Goal: Task Accomplishment & Management: Manage account settings

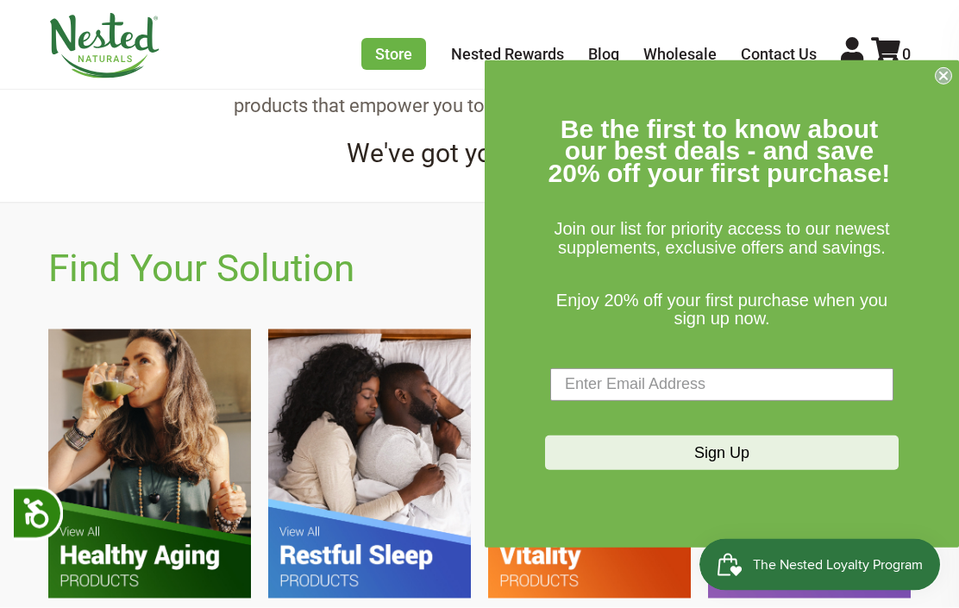
scroll to position [784, 0]
click at [936, 85] on form "Be the first to know about our best deals - and save 20% off your first purchas…" at bounding box center [722, 303] width 475 height 487
click at [939, 79] on circle "Close dialog" at bounding box center [944, 75] width 16 height 16
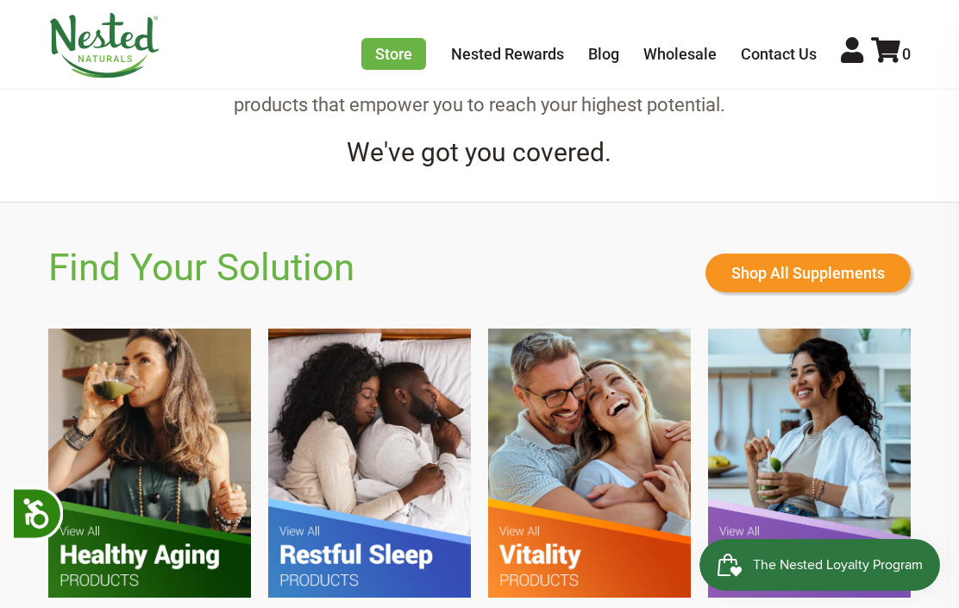
scroll to position [0, 269]
click at [522, 56] on link "Nested Rewards" at bounding box center [507, 54] width 113 height 18
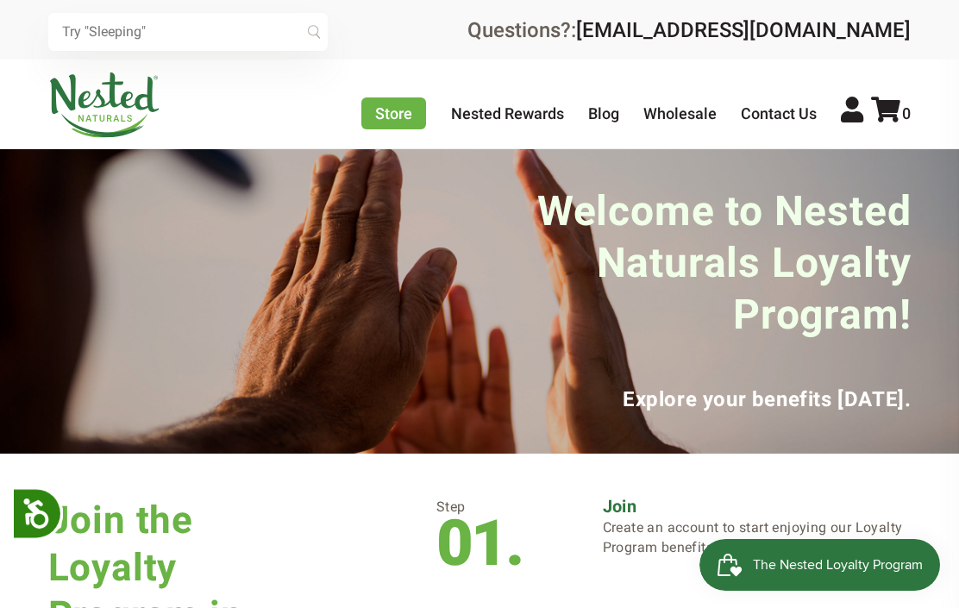
click at [846, 120] on icon at bounding box center [852, 110] width 22 height 26
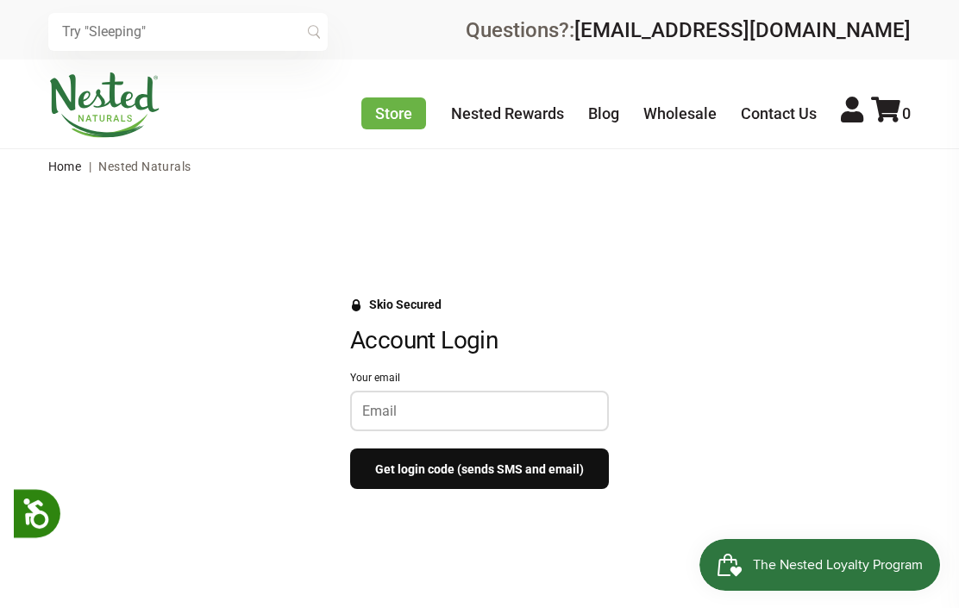
click at [415, 412] on input "Your email" at bounding box center [479, 411] width 235 height 16
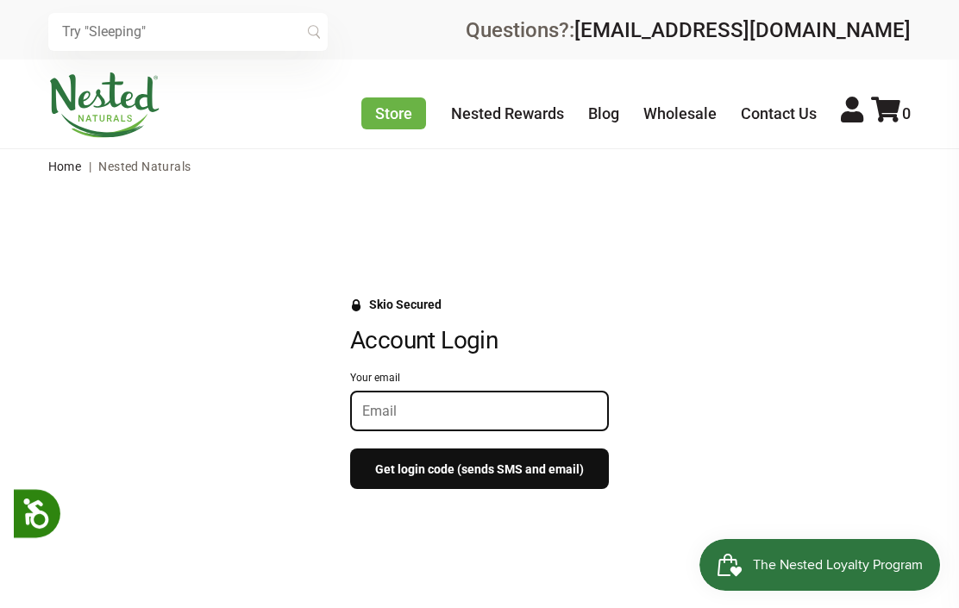
scroll to position [47, 0]
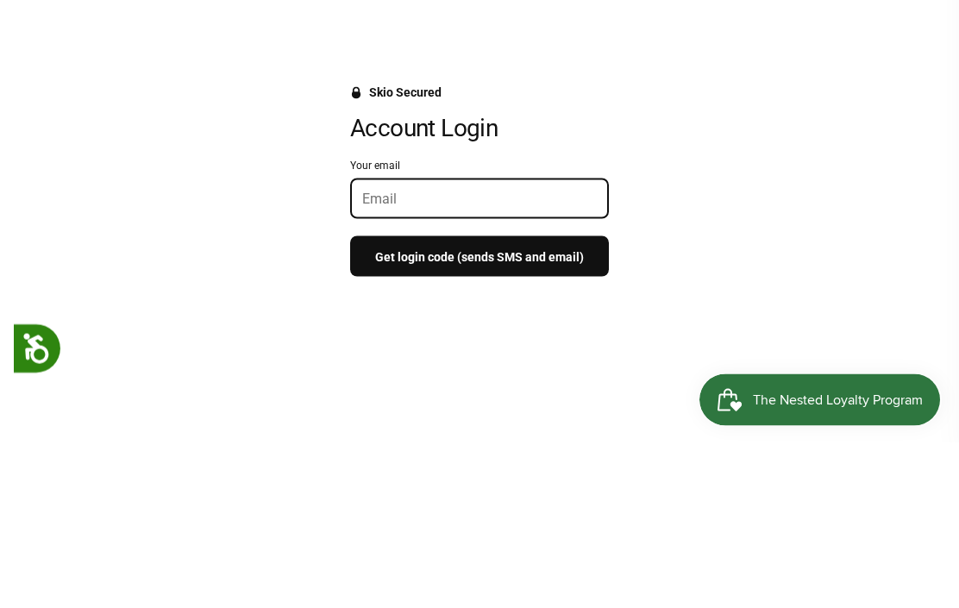
type input "venturatmkv@gmail.com"
click at [480, 401] on button "Get login code (sends SMS and email)" at bounding box center [479, 421] width 259 height 41
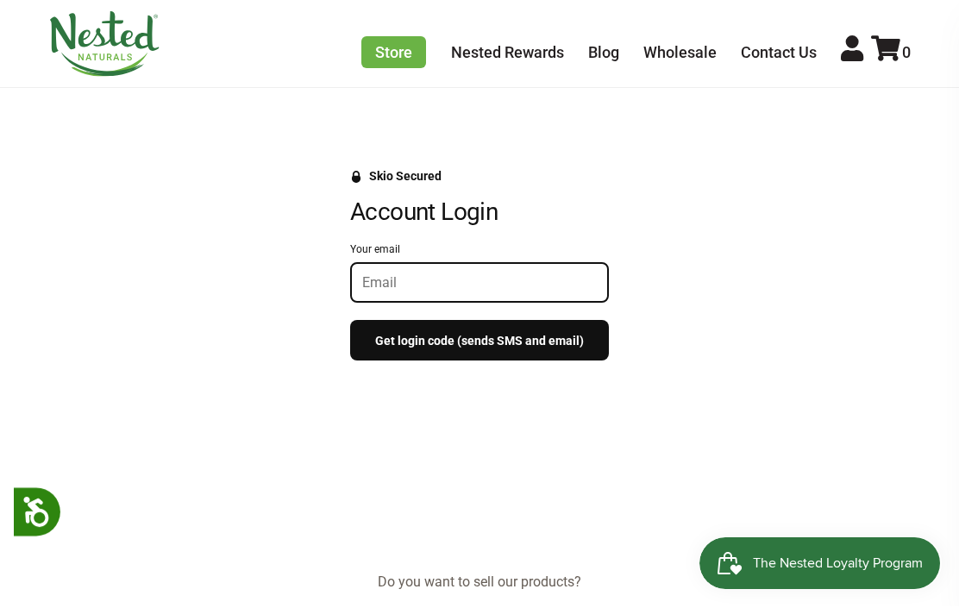
scroll to position [129, 0]
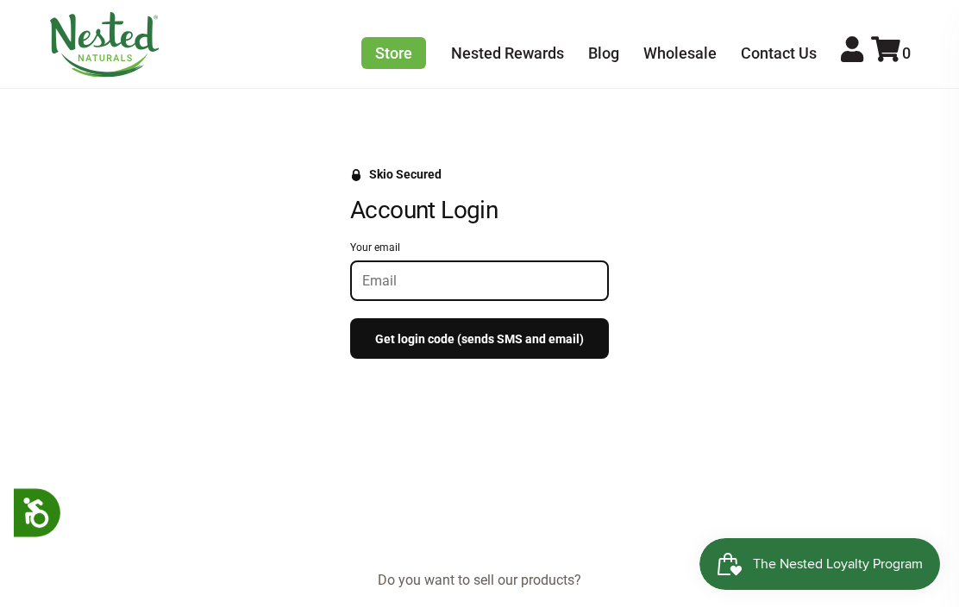
click at [494, 287] on input "Your email" at bounding box center [479, 282] width 235 height 16
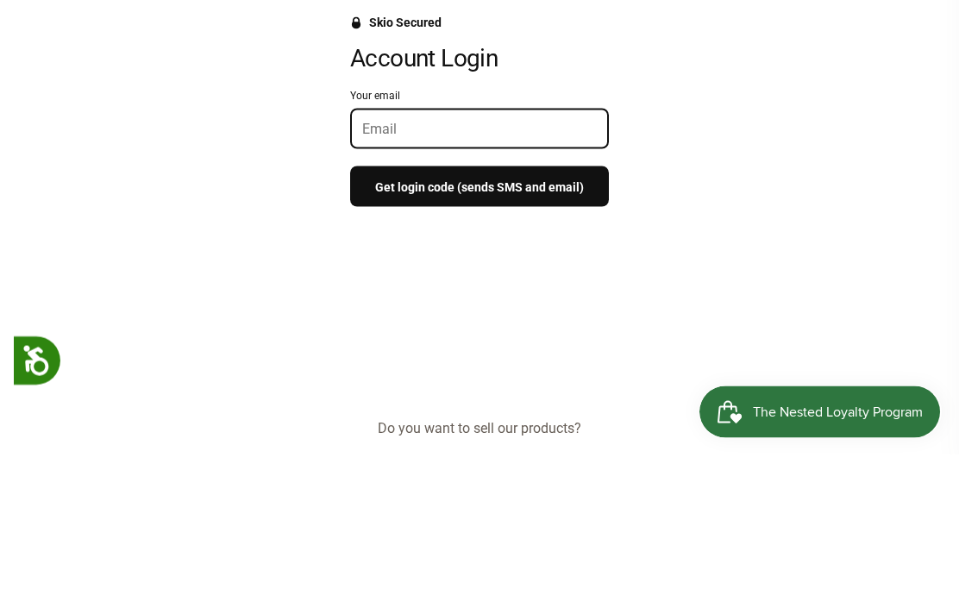
type input "venturatmkv@gmail.com"
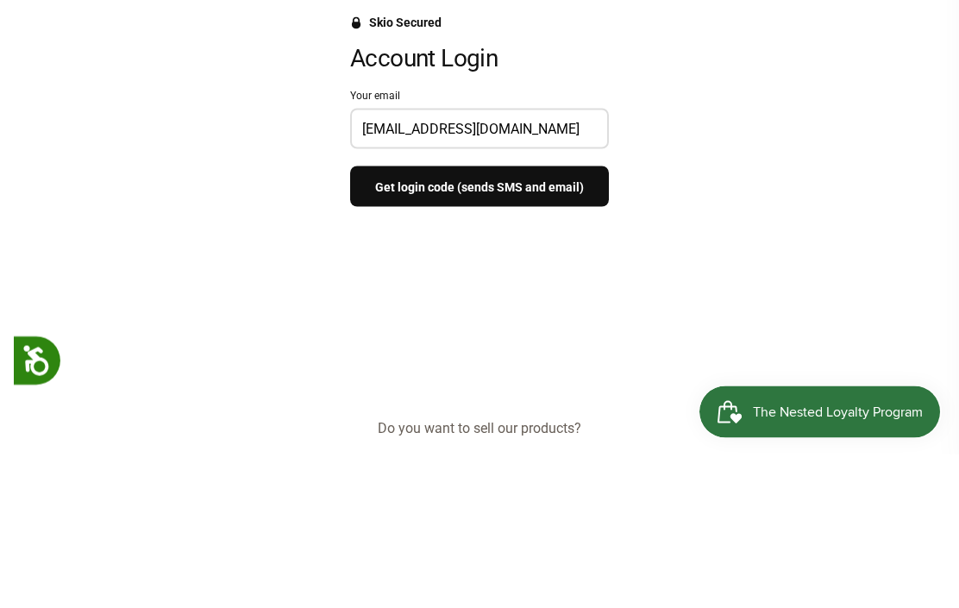
scroll to position [283, 0]
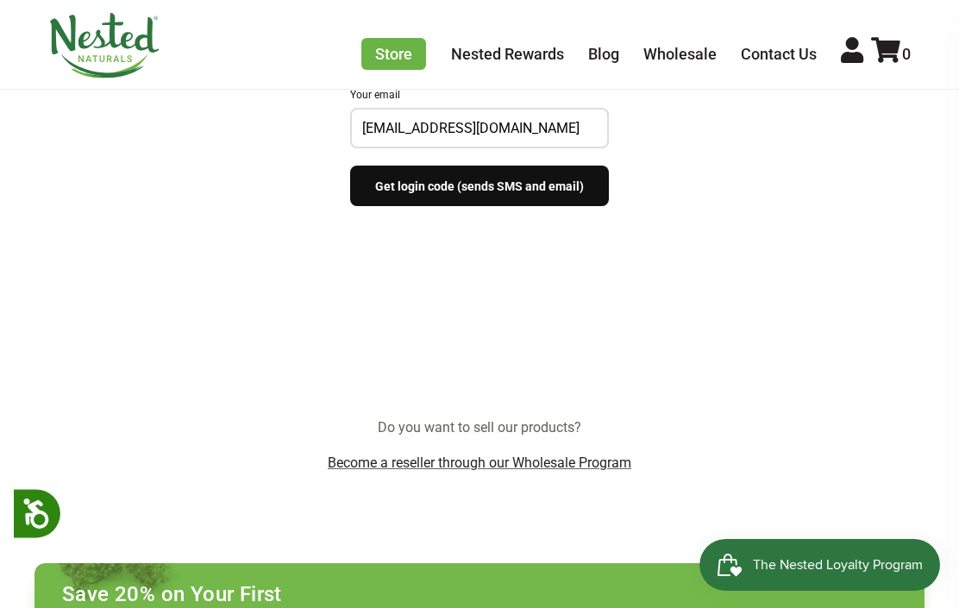
click at [523, 196] on button "Get login code (sends SMS and email)" at bounding box center [479, 186] width 259 height 41
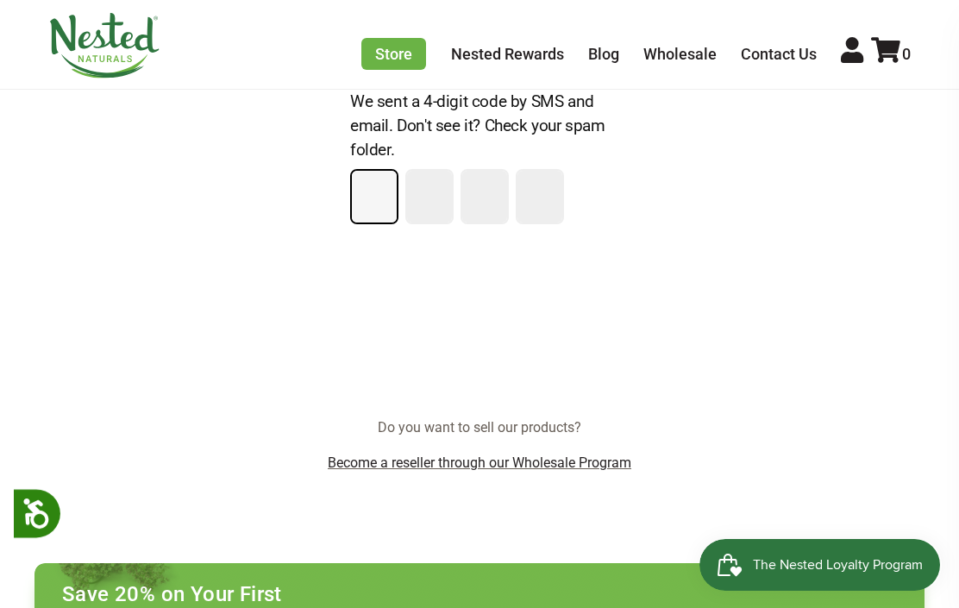
click at [380, 205] on input "Please enter your pin code" at bounding box center [374, 197] width 45 height 52
type input "8"
type input "6"
type input "5"
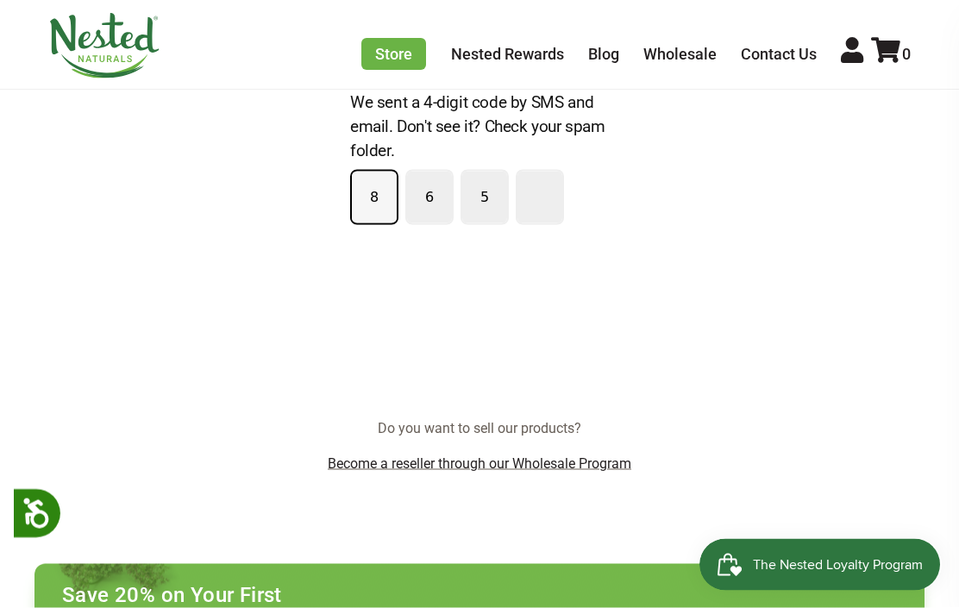
type input "0"
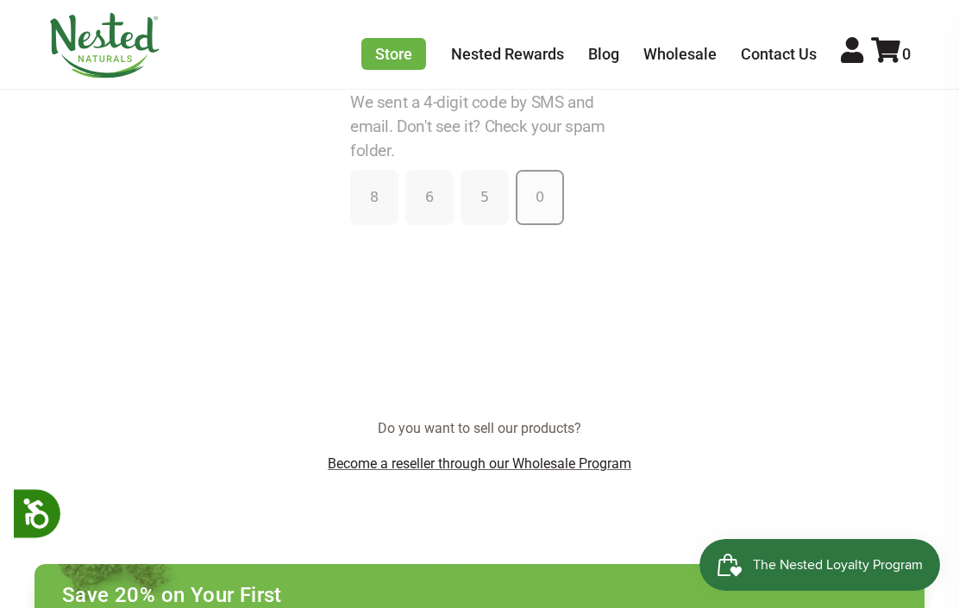
scroll to position [283, 0]
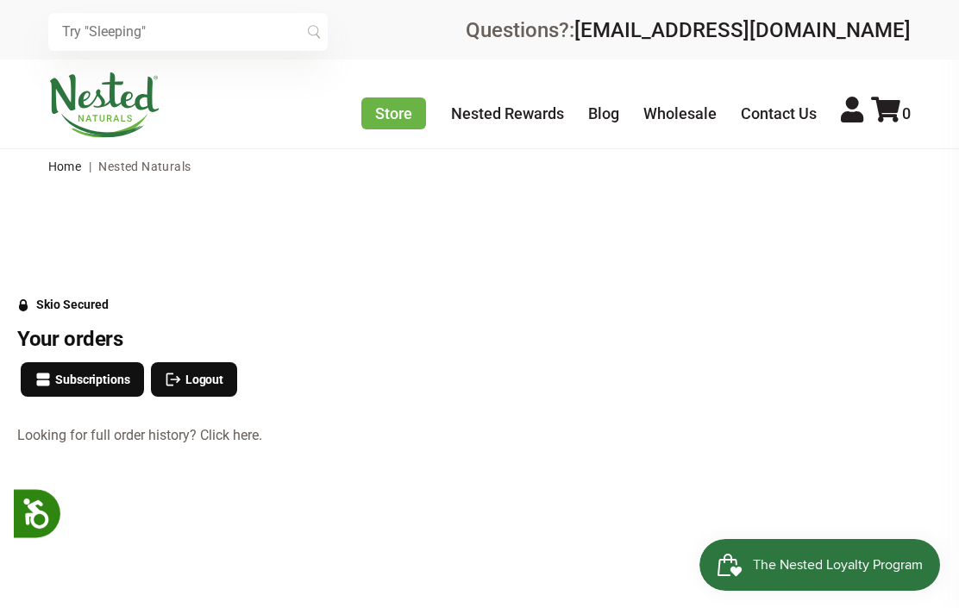
click at [519, 118] on link "Nested Rewards" at bounding box center [507, 113] width 113 height 18
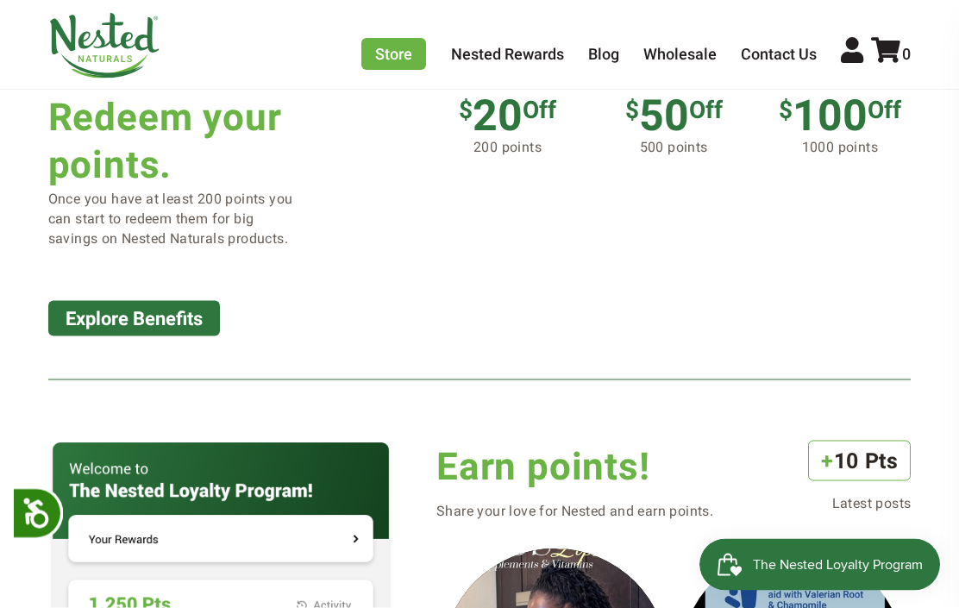
scroll to position [1263, 0]
click at [822, 572] on span "The Nested Loyalty Program" at bounding box center [838, 565] width 170 height 26
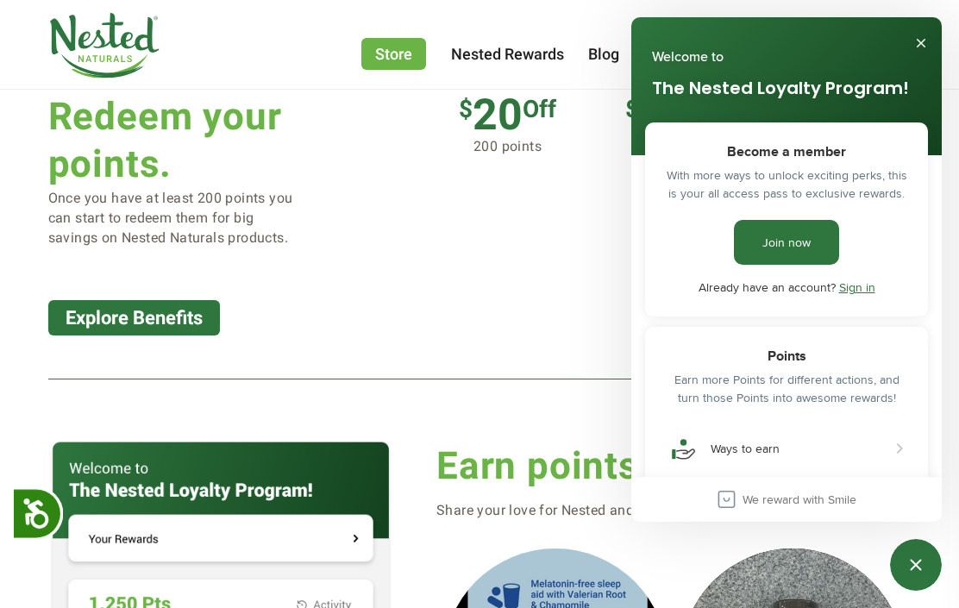
scroll to position [0, 0]
click at [904, 41] on div "The Nested Loyalty Program!" at bounding box center [776, 44] width 262 height 18
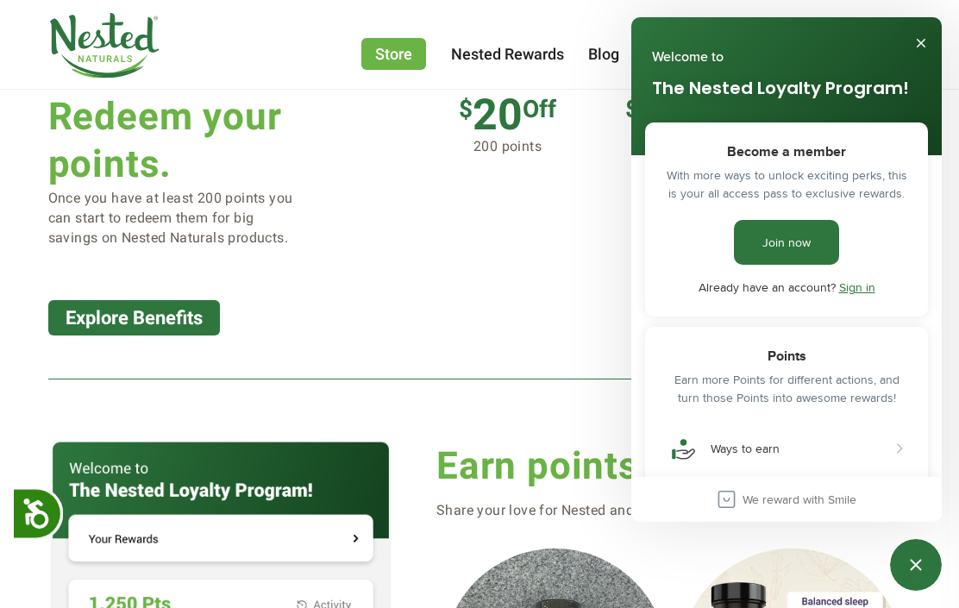
click at [914, 38] on button "Close" at bounding box center [922, 43] width 28 height 28
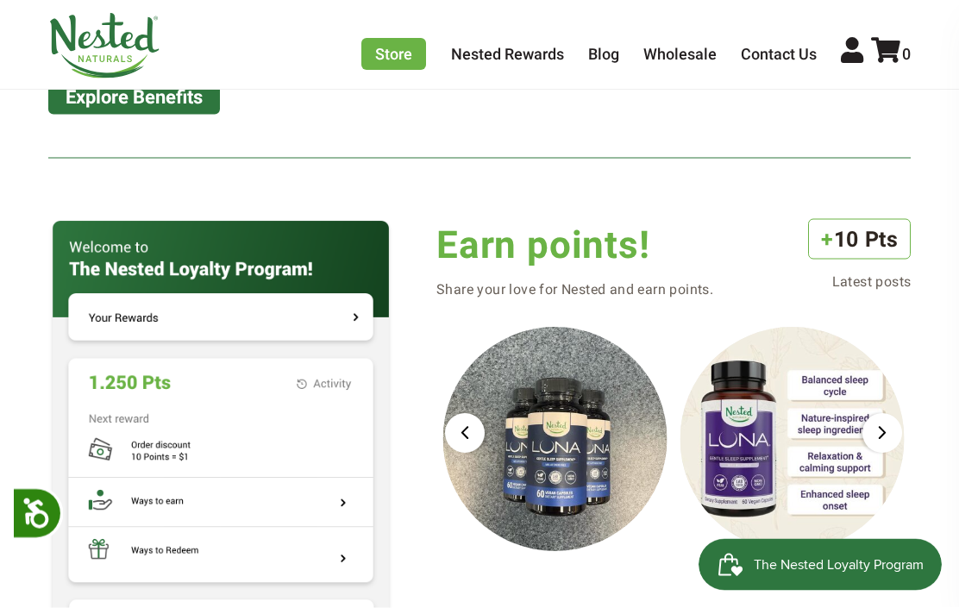
scroll to position [1485, 0]
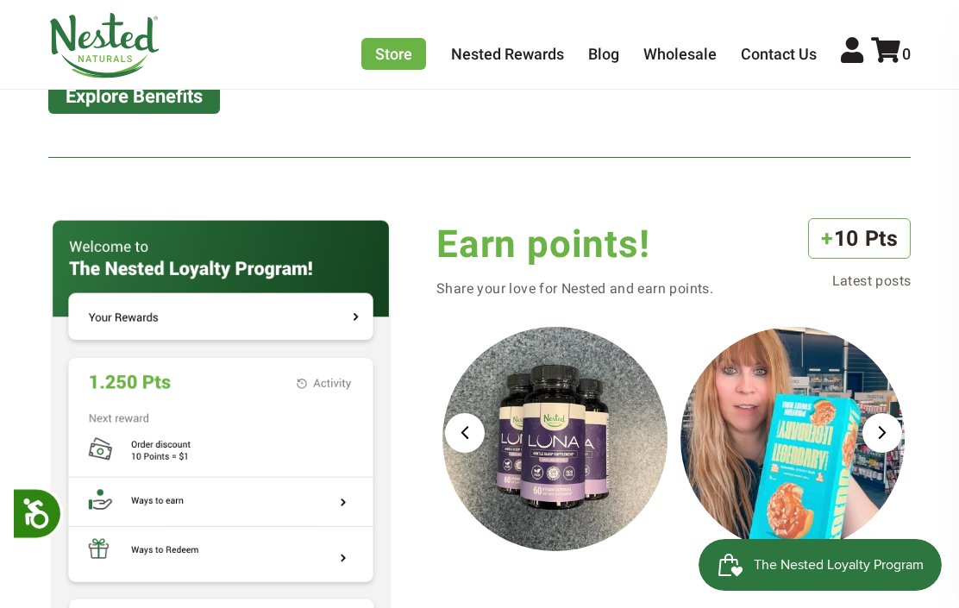
click at [128, 407] on img at bounding box center [220, 427] width 345 height 418
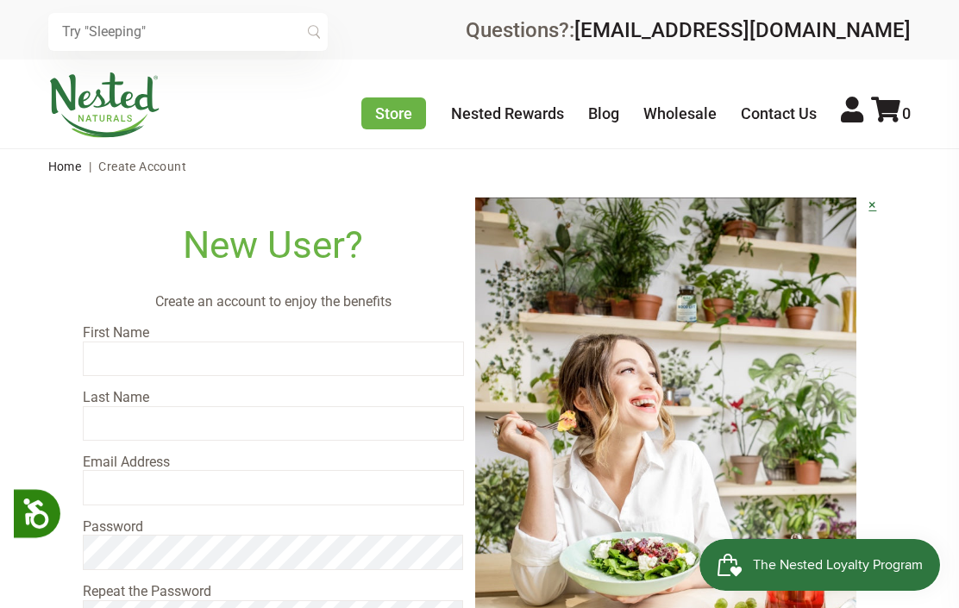
click at [840, 572] on span "The Nested Loyalty Program" at bounding box center [838, 565] width 170 height 26
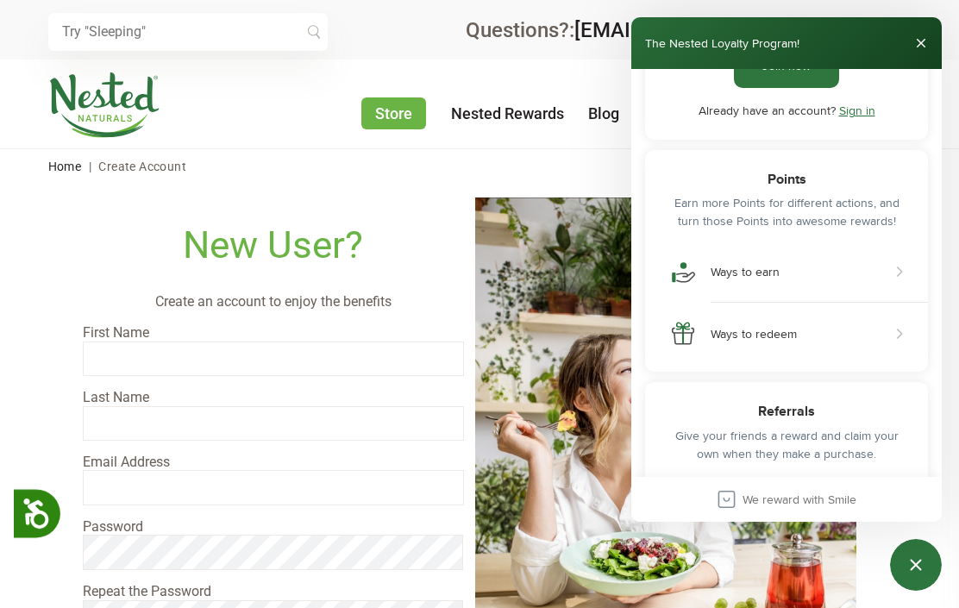
click at [934, 31] on button "Close" at bounding box center [922, 43] width 28 height 28
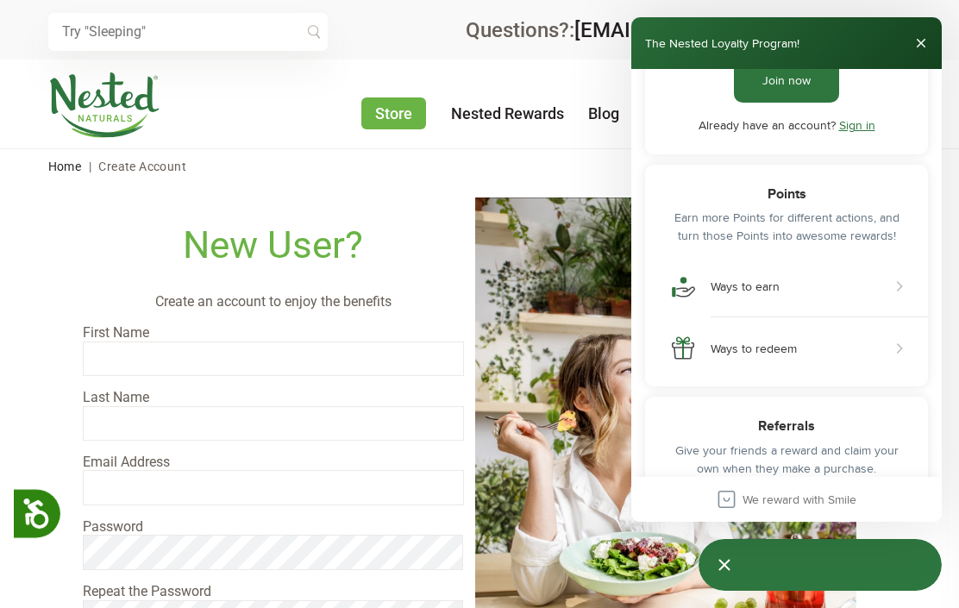
scroll to position [127, 0]
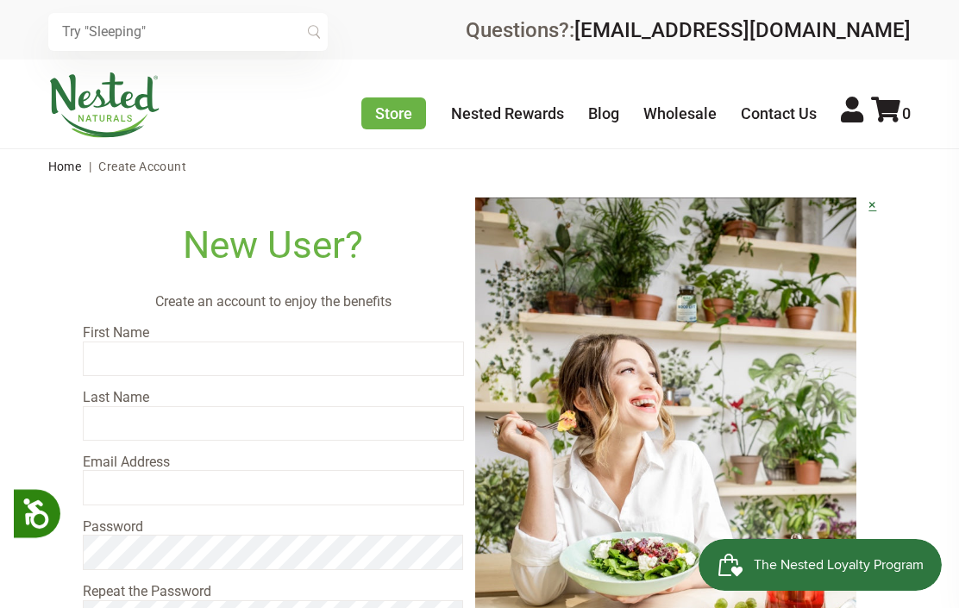
click at [909, 22] on link "[EMAIL_ADDRESS][DOMAIN_NAME]" at bounding box center [743, 30] width 337 height 24
click at [854, 123] on icon at bounding box center [852, 110] width 22 height 26
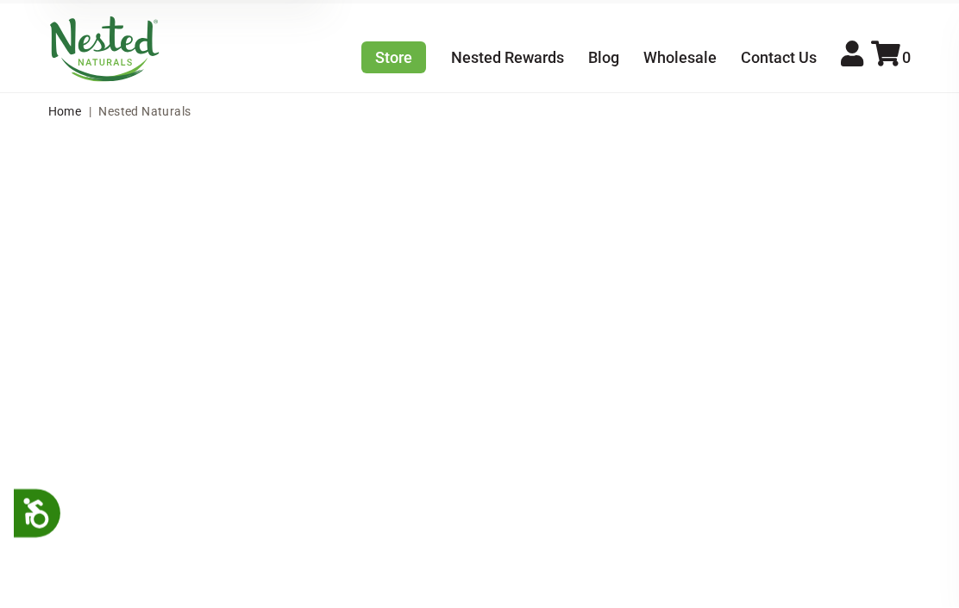
scroll to position [66, 0]
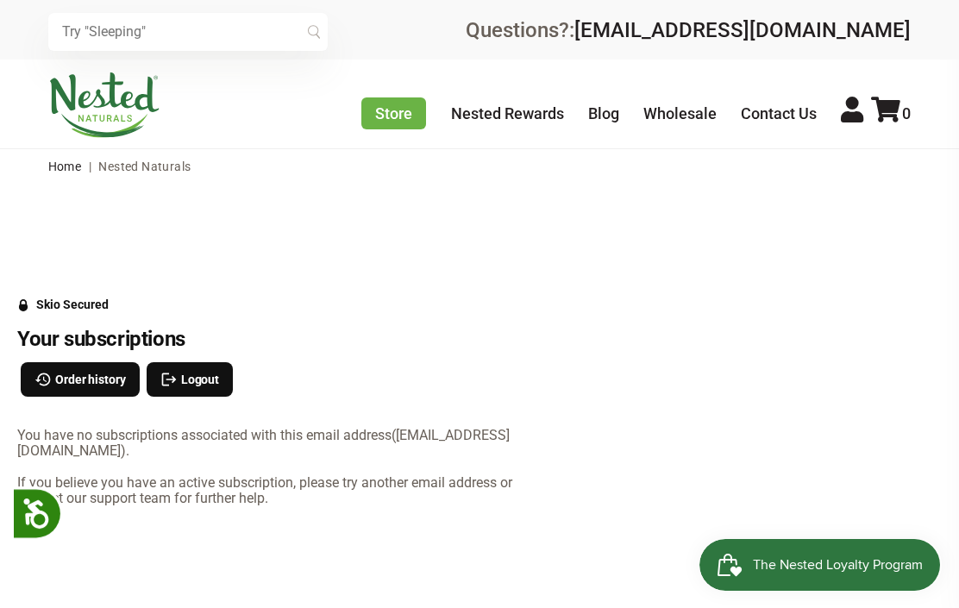
click at [848, 125] on link at bounding box center [852, 110] width 22 height 30
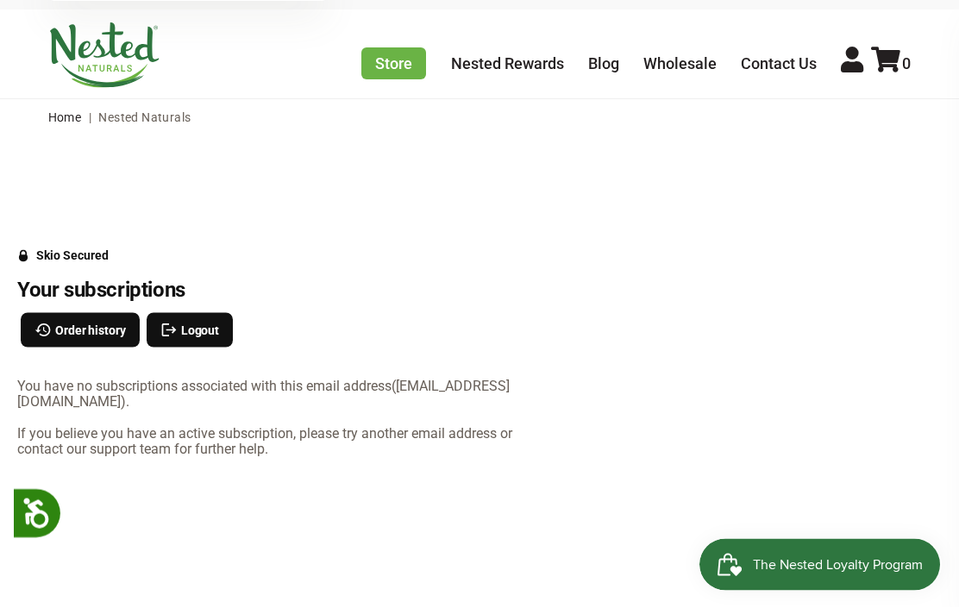
scroll to position [52, 0]
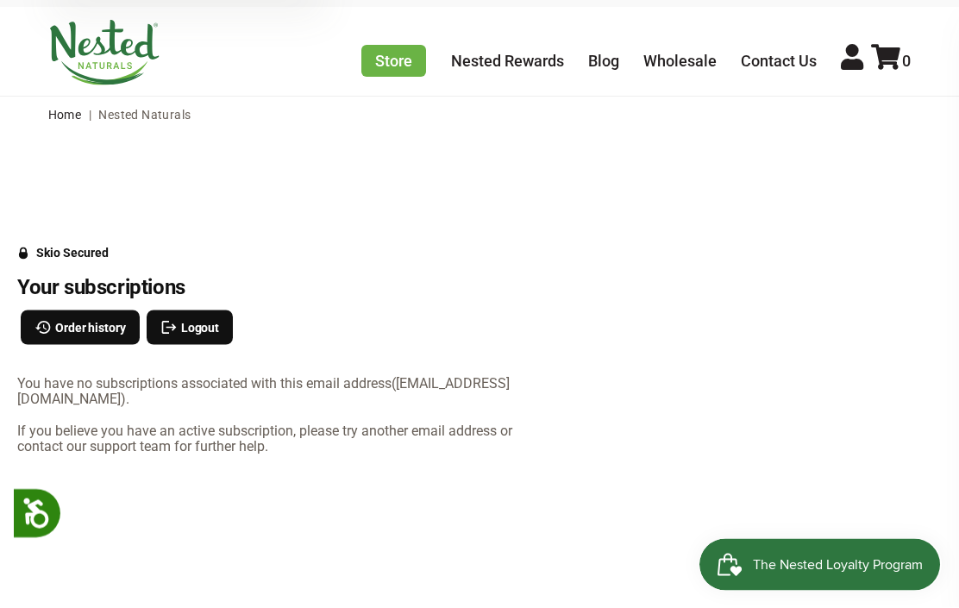
click at [186, 334] on span "Logout" at bounding box center [200, 327] width 38 height 19
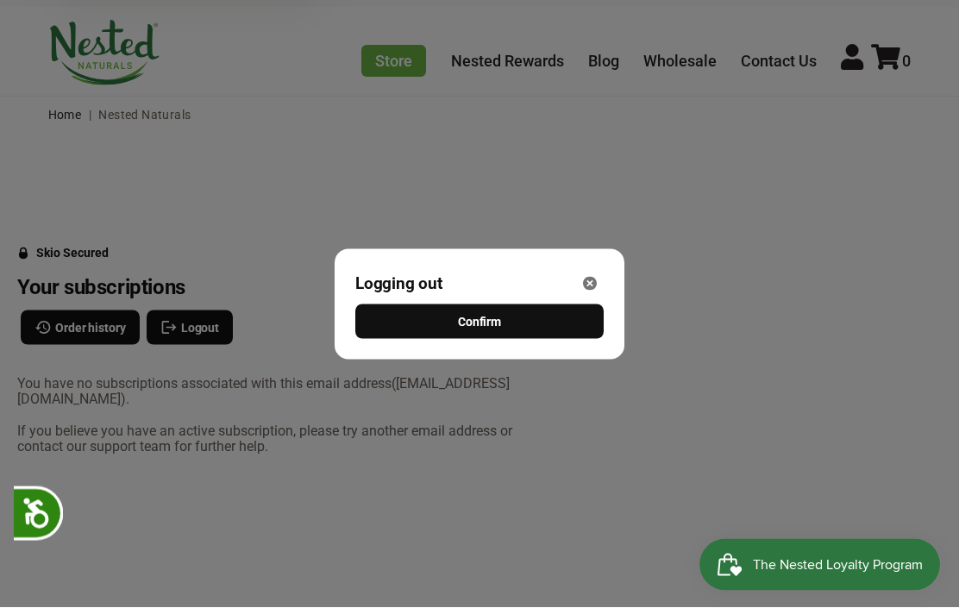
scroll to position [53, 0]
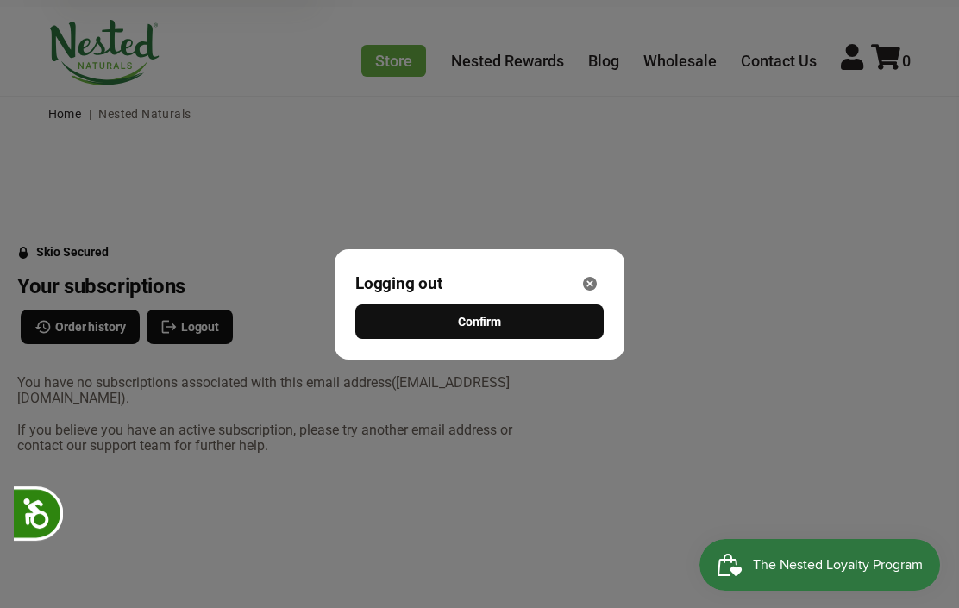
click at [500, 331] on span "Confirm" at bounding box center [479, 321] width 43 height 19
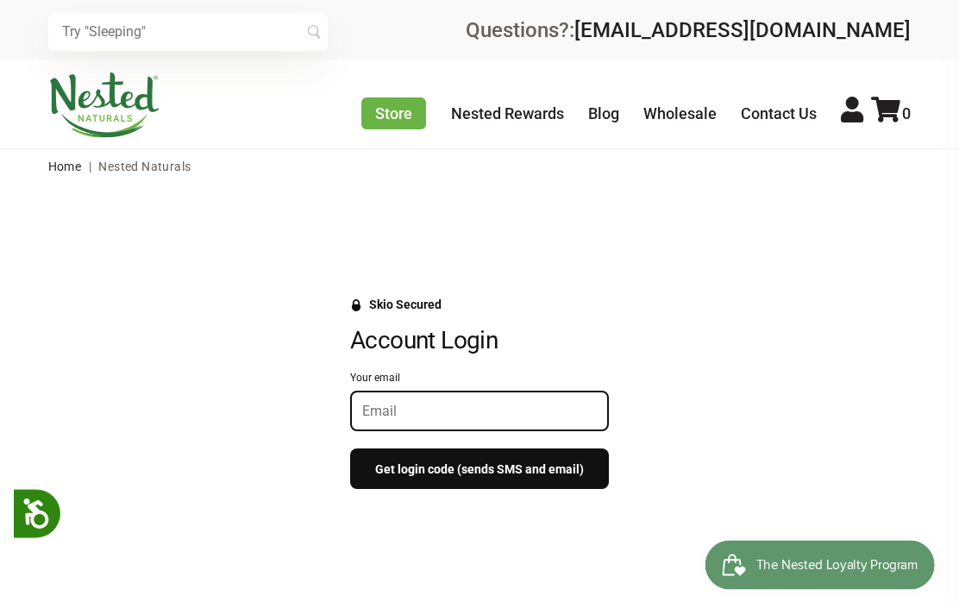
click at [425, 403] on input "Your email" at bounding box center [479, 411] width 235 height 16
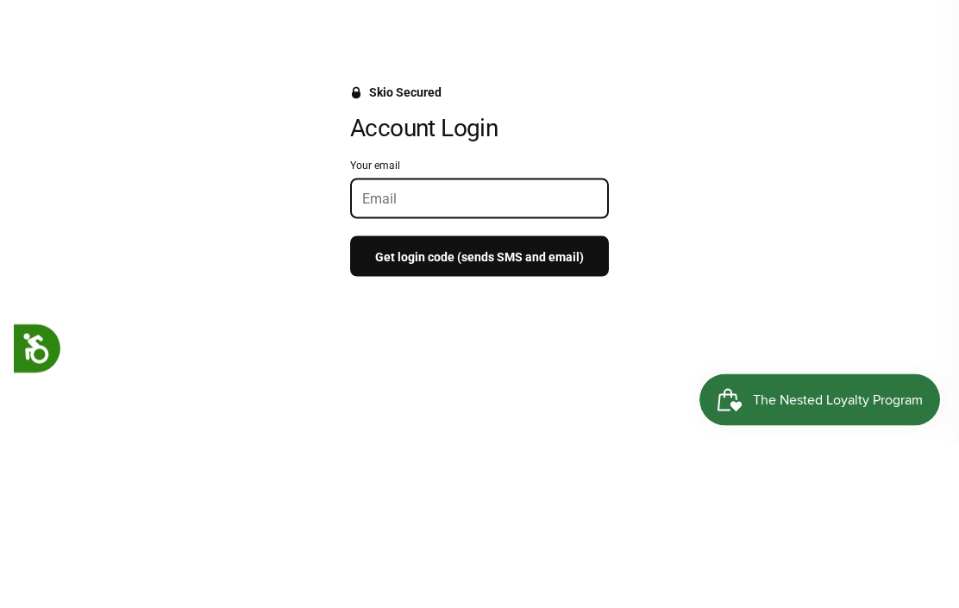
type input "M"
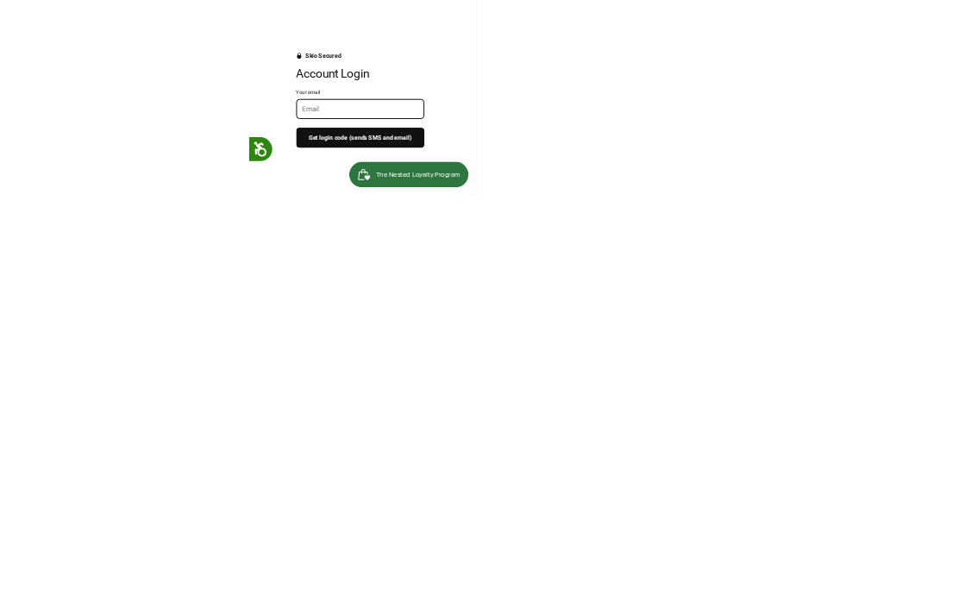
scroll to position [212, 0]
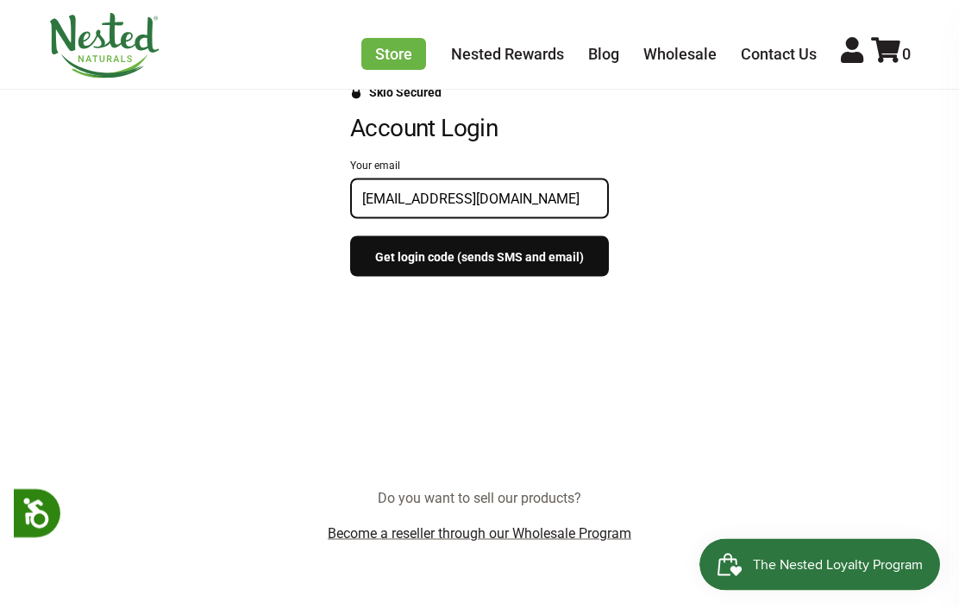
type input "[EMAIL_ADDRESS][DOMAIN_NAME]"
click at [549, 257] on button "Get login code (sends SMS and email)" at bounding box center [479, 256] width 259 height 41
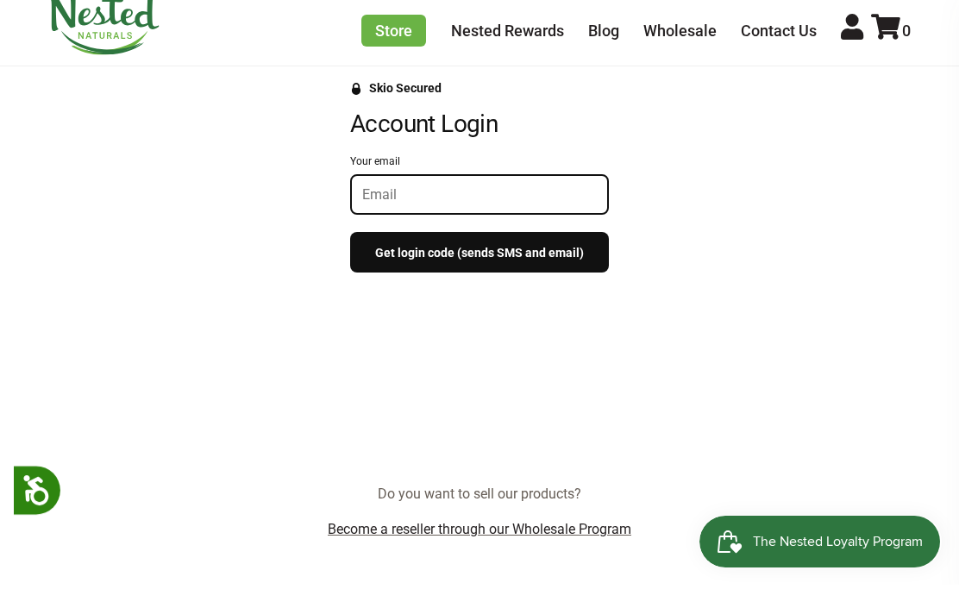
click at [466, 261] on button "Get login code (sends SMS and email)" at bounding box center [479, 275] width 259 height 41
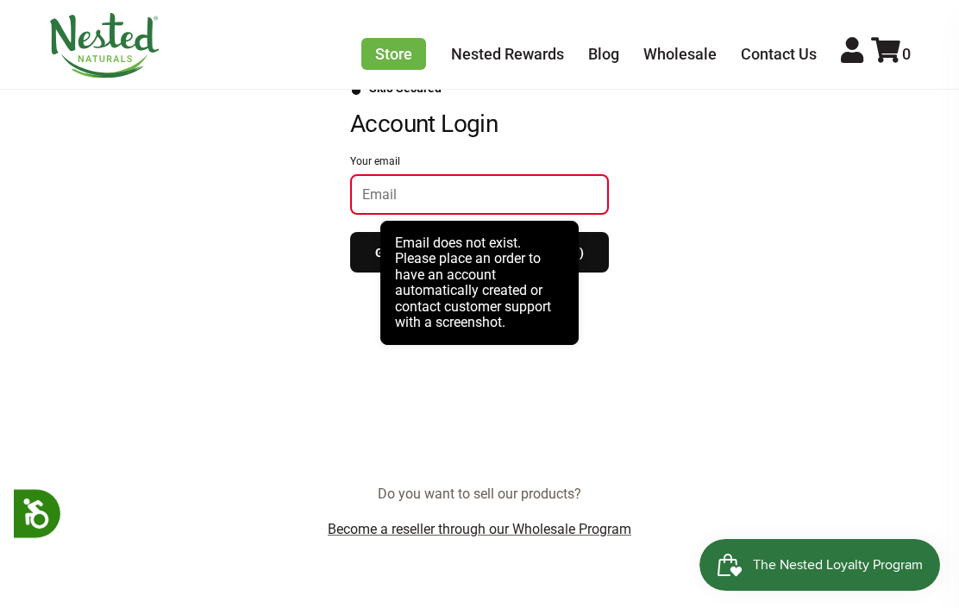
click at [619, 374] on div at bounding box center [479, 341] width 959 height 75
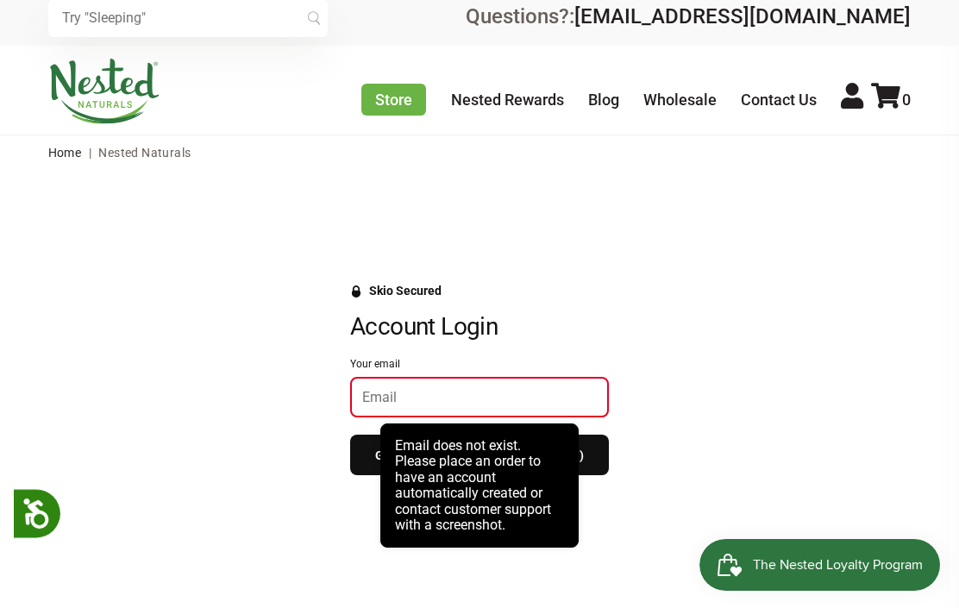
scroll to position [16, 0]
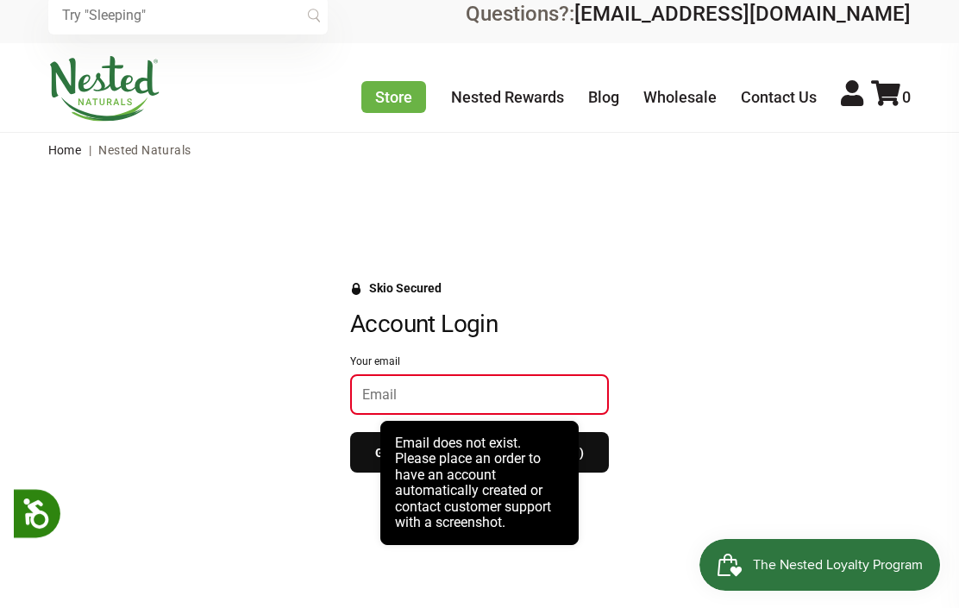
click at [676, 320] on div "Skio Secured Account Login Your email Get login code (sends SMS and email)" at bounding box center [479, 385] width 925 height 209
click at [687, 311] on div "Skio Secured Account Login Your email Get login code (sends SMS and email)" at bounding box center [479, 385] width 925 height 209
click at [686, 310] on div "Skio Secured Account Login Your email Get login code (sends SMS and email)" at bounding box center [479, 385] width 925 height 209
click at [670, 337] on div "Skio Secured Account Login Your email Get login code (sends SMS and email)" at bounding box center [479, 385] width 925 height 209
